Goal: Information Seeking & Learning: Learn about a topic

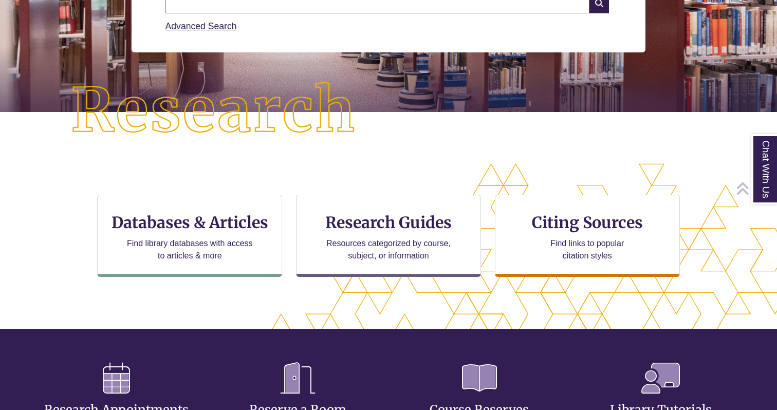
scroll to position [192, 0]
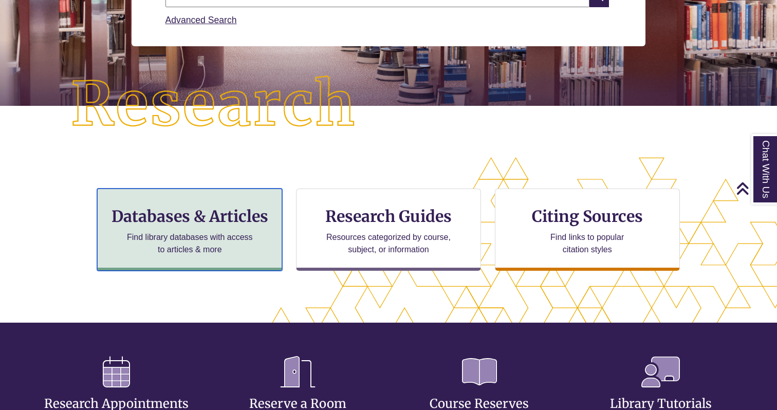
click at [245, 223] on h3 "Databases & Articles" at bounding box center [189, 216] width 167 height 20
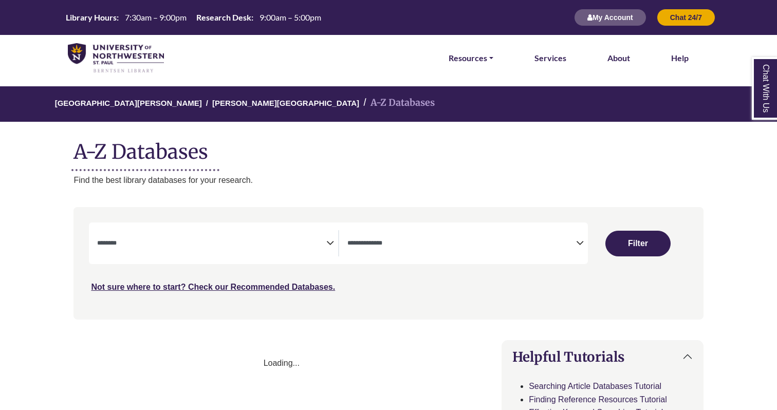
select select "Database Subject Filter"
select select "Database Types Filter"
select select "Database Subject Filter"
select select "Database Types Filter"
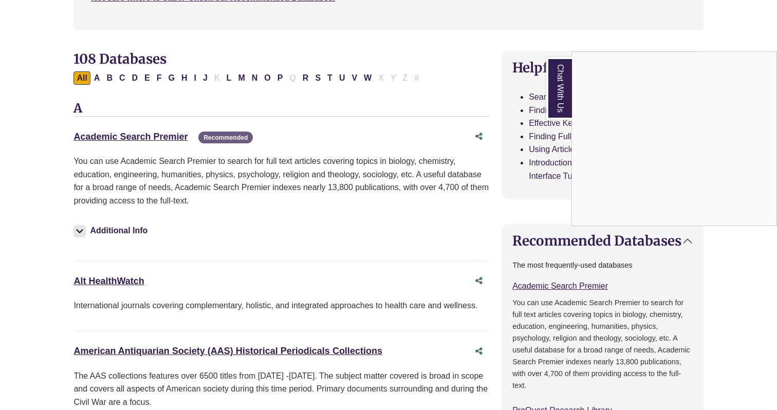
scroll to position [288, 0]
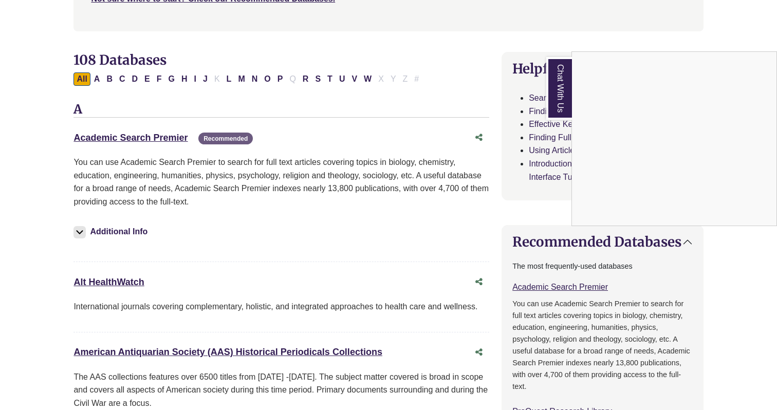
click at [159, 138] on div "Chat With Us" at bounding box center [388, 205] width 777 height 410
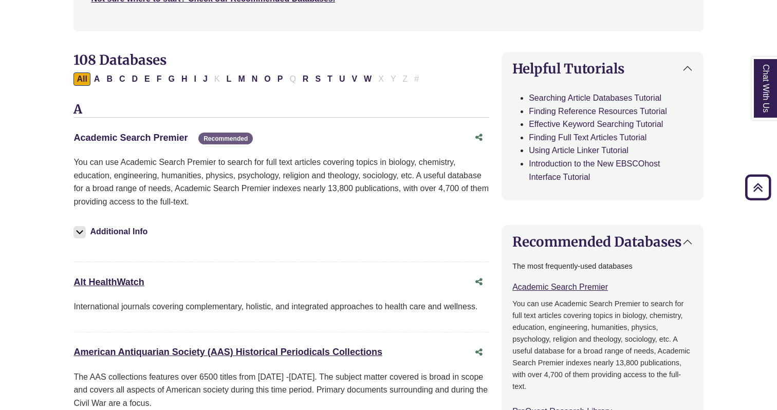
click at [170, 136] on link "Academic Search Premier This link opens in a new window" at bounding box center [130, 138] width 114 height 10
click at [169, 136] on link "Academic Search Premier This link opens in a new window" at bounding box center [130, 138] width 114 height 10
click at [166, 133] on link "Academic Search Premier This link opens in a new window" at bounding box center [130, 138] width 114 height 10
click at [139, 135] on link "Academic Search Premier This link opens in a new window" at bounding box center [130, 138] width 114 height 10
